Goal: Transaction & Acquisition: Book appointment/travel/reservation

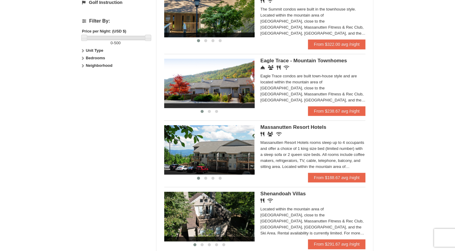
scroll to position [282, 0]
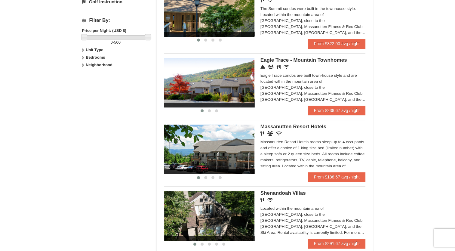
click at [294, 126] on span "Massanutten Resort Hotels" at bounding box center [294, 127] width 66 height 6
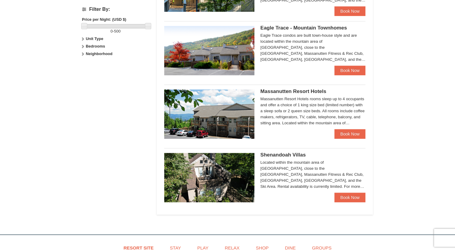
scroll to position [295, 0]
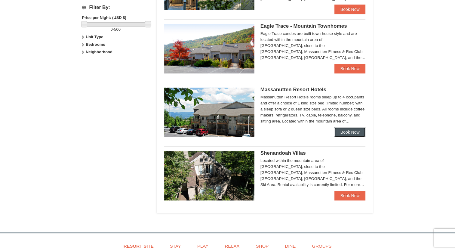
click at [349, 131] on link "Book Now" at bounding box center [350, 132] width 31 height 10
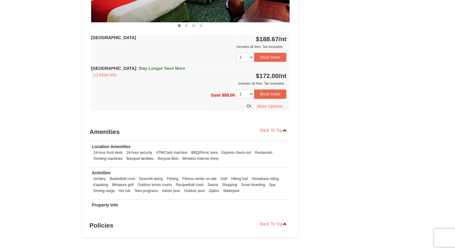
scroll to position [346, 0]
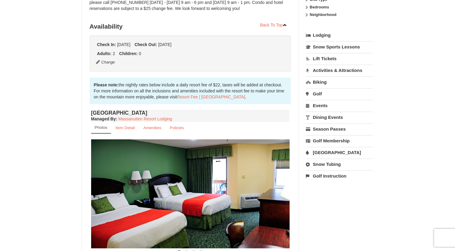
scroll to position [119, 0]
